Goal: Entertainment & Leisure: Consume media (video, audio)

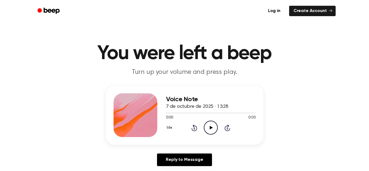
click at [208, 126] on icon "Play Audio" at bounding box center [211, 128] width 14 height 14
click at [210, 122] on icon "Play Audio" at bounding box center [211, 128] width 14 height 14
drag, startPoint x: 210, startPoint y: 126, endPoint x: 170, endPoint y: 40, distance: 95.0
click at [203, 108] on div "Voice Note 7 de octubre de 2025 · 13:28 0:03 0:03 Your browser does not support…" at bounding box center [211, 115] width 90 height 44
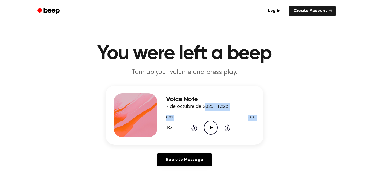
click at [210, 126] on icon "Play Audio" at bounding box center [211, 128] width 14 height 14
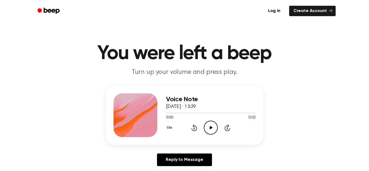
click at [208, 125] on icon "Play Audio" at bounding box center [211, 128] width 14 height 14
click at [211, 126] on icon "Play Audio" at bounding box center [211, 128] width 14 height 14
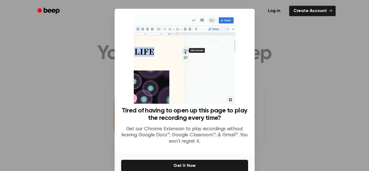
click at [346, 87] on div at bounding box center [184, 85] width 369 height 171
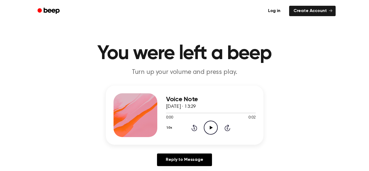
click at [210, 126] on icon "Play Audio" at bounding box center [211, 128] width 14 height 14
click at [211, 127] on icon at bounding box center [211, 128] width 3 height 4
